Goal: Task Accomplishment & Management: Complete application form

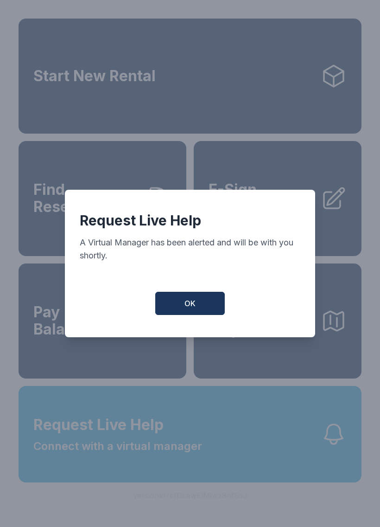
click at [182, 306] on button "OK" at bounding box center [190, 303] width 70 height 23
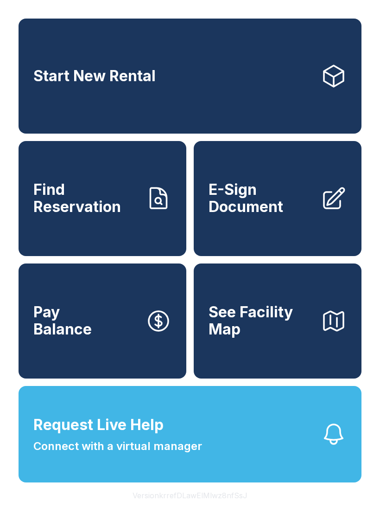
click at [252, 455] on button "Request Live Help Connect with a virtual manager" at bounding box center [190, 434] width 343 height 96
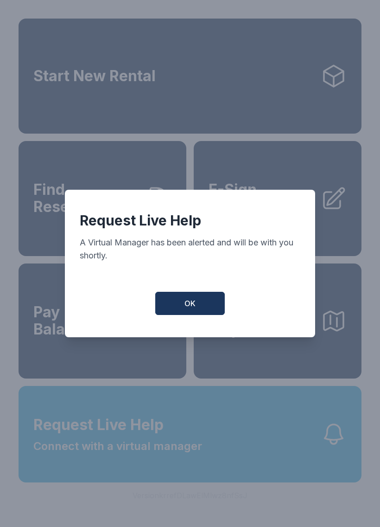
click at [202, 302] on button "OK" at bounding box center [190, 303] width 70 height 23
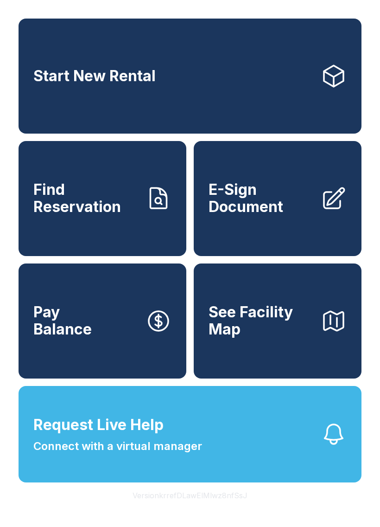
click at [218, 439] on button "Request Live Help Connect with a virtual manager" at bounding box center [190, 434] width 343 height 96
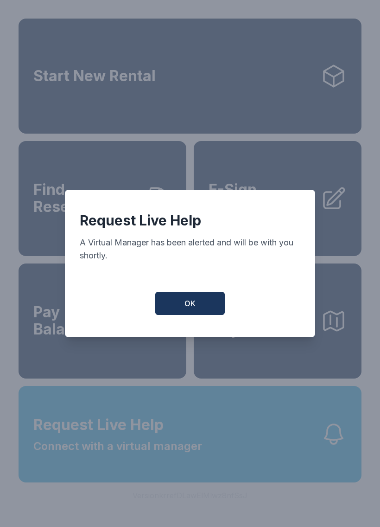
click at [199, 302] on button "OK" at bounding box center [190, 303] width 70 height 23
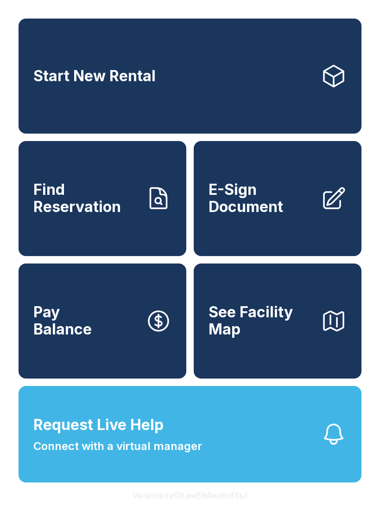
click at [281, 215] on span "E-Sign Document" at bounding box center [261, 198] width 105 height 34
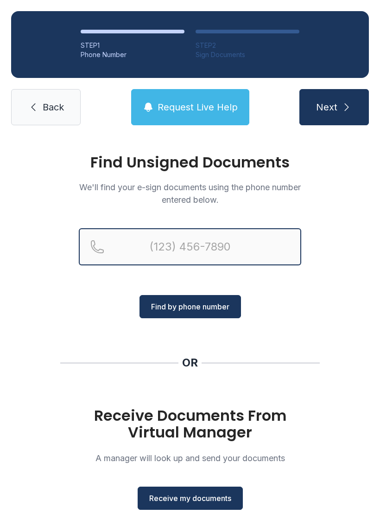
click at [280, 243] on input "Reservation phone number" at bounding box center [190, 246] width 223 height 37
type input "[PHONE_NUMBER]"
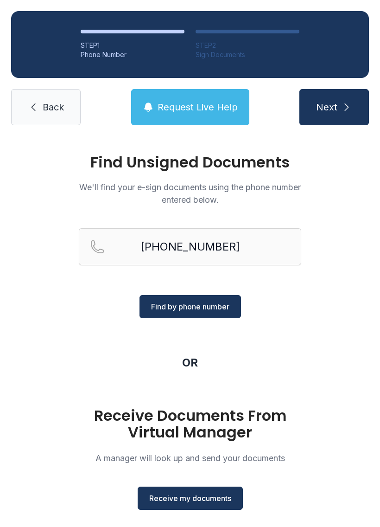
click at [363, 104] on button "Next" at bounding box center [335, 107] width 70 height 36
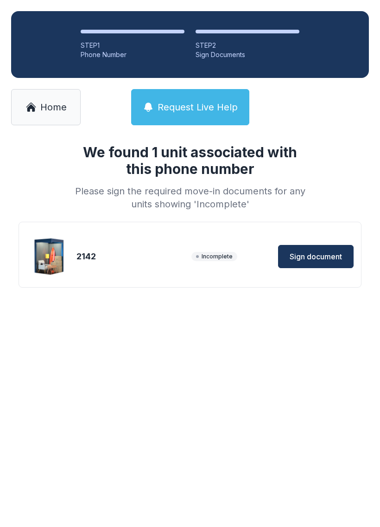
click at [337, 256] on span "Sign document" at bounding box center [316, 256] width 52 height 11
